Goal: Information Seeking & Learning: Understand process/instructions

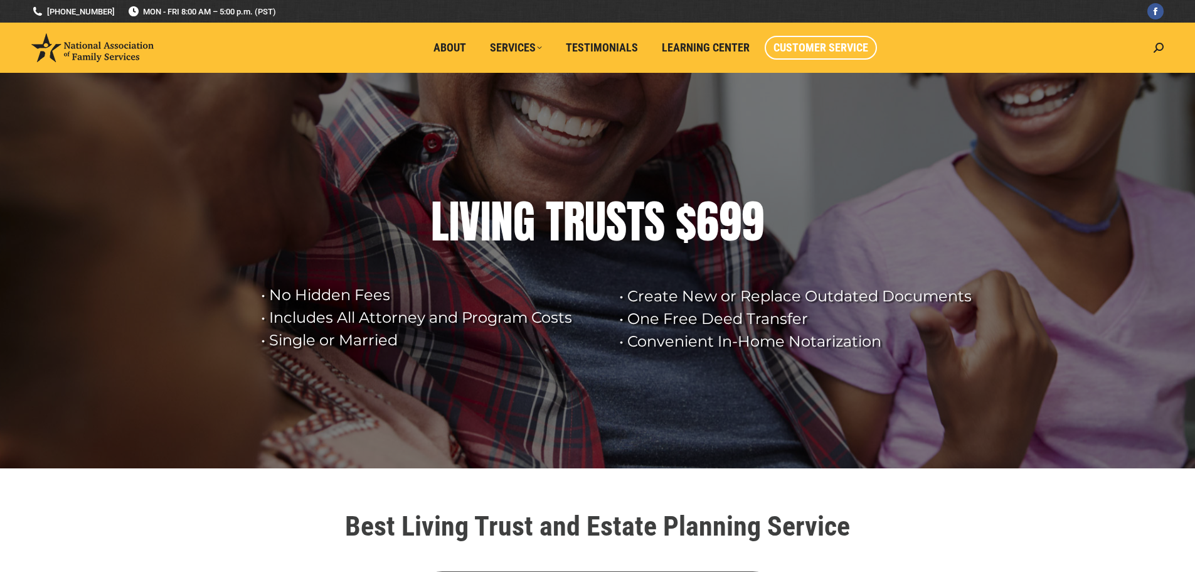
click at [843, 51] on span "Customer Service" at bounding box center [821, 48] width 95 height 14
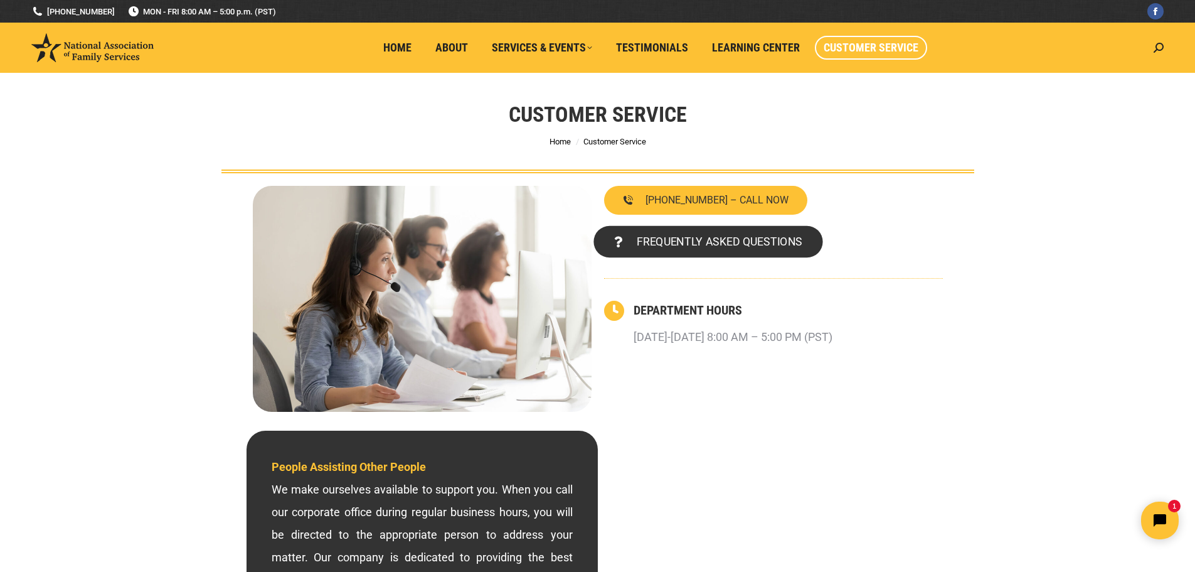
click at [678, 250] on link "FREQUENTLY ASKED QUESTIONS" at bounding box center [708, 242] width 229 height 32
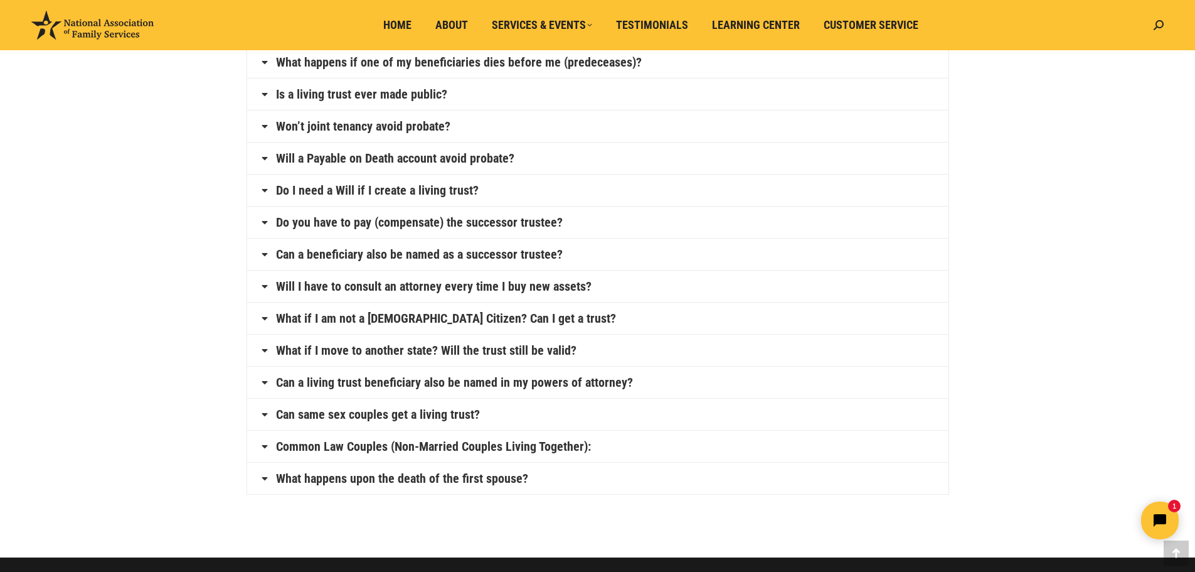
scroll to position [940, 0]
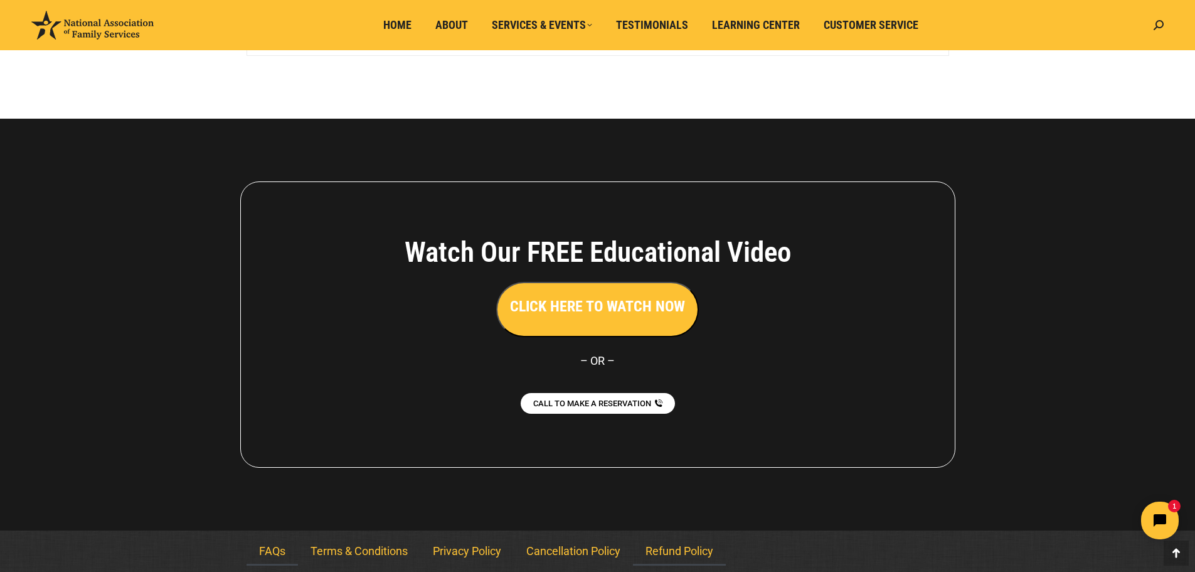
click at [674, 548] on link "Refund Policy" at bounding box center [679, 550] width 93 height 29
